Goal: Information Seeking & Learning: Learn about a topic

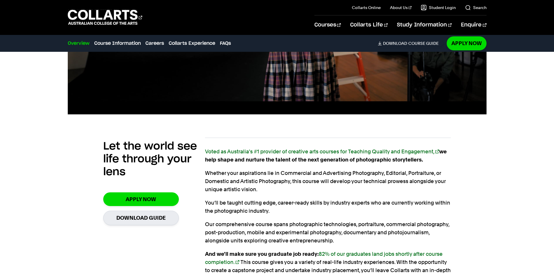
scroll to position [436, 0]
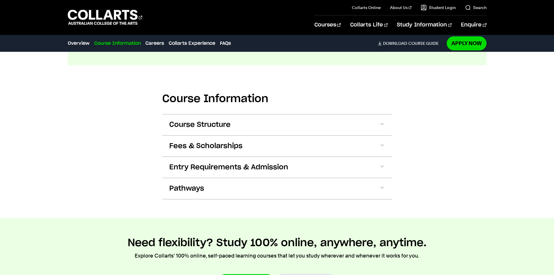
click at [221, 118] on button "Course Structure" at bounding box center [277, 124] width 230 height 21
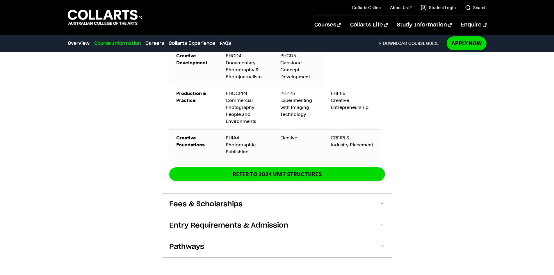
scroll to position [1067, 0]
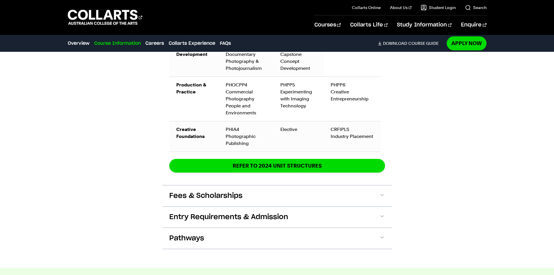
click at [212, 206] on button "Entry Requirements & Admission" at bounding box center [277, 216] width 230 height 21
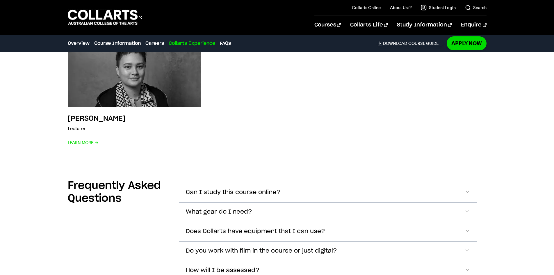
scroll to position [2663, 0]
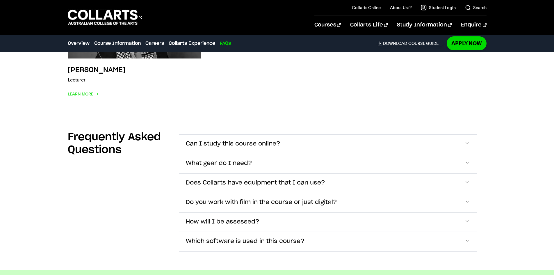
click at [243, 160] on span "What gear do I need?" at bounding box center [219, 163] width 66 height 7
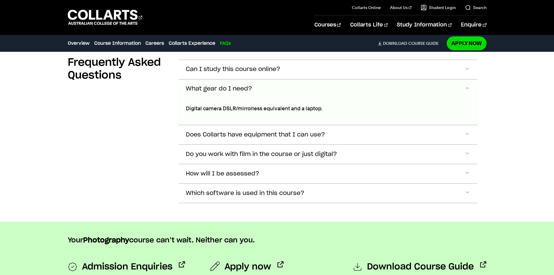
scroll to position [2747, 0]
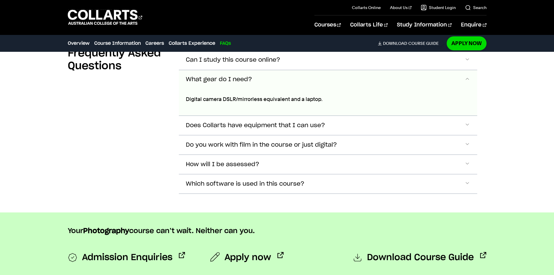
click at [284, 122] on span "Does Collarts have equipment that I can use?" at bounding box center [255, 125] width 139 height 7
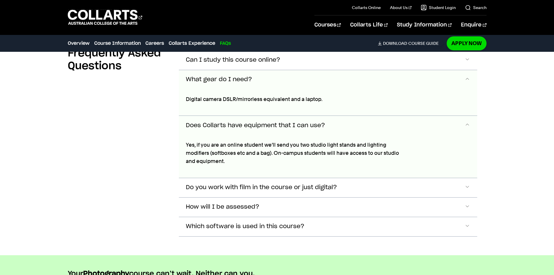
scroll to position [2792, 0]
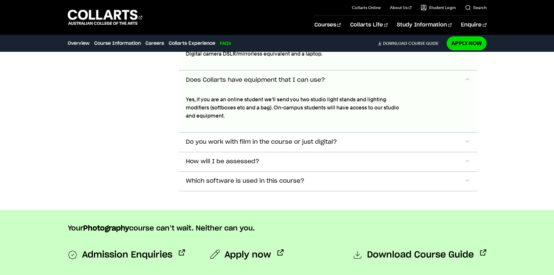
click at [265, 133] on button "Do you work with film in the course or just digital?" at bounding box center [328, 142] width 298 height 19
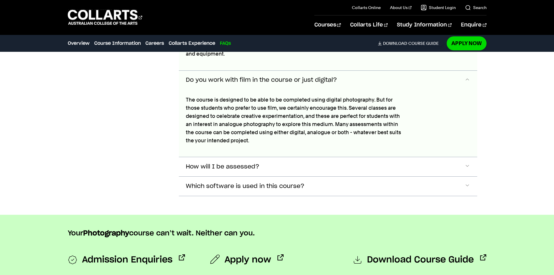
scroll to position [2903, 0]
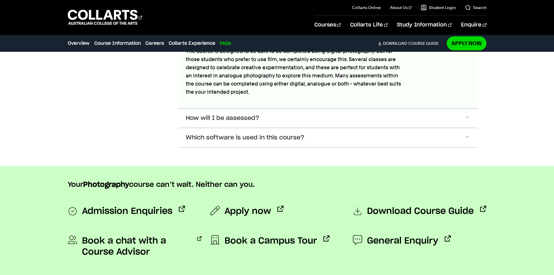
click at [144, 205] on span "Admission Enquiries" at bounding box center [127, 211] width 90 height 12
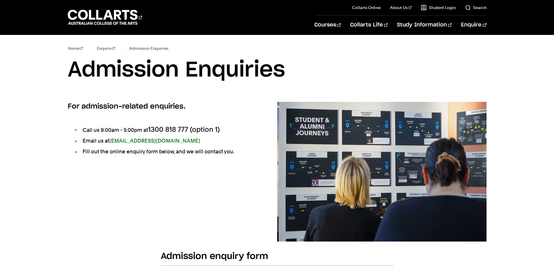
scroll to position [49, 0]
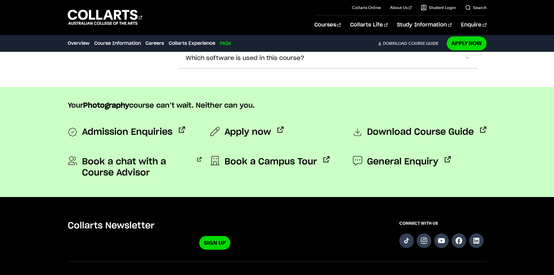
scroll to position [2211, 0]
